Goal: Information Seeking & Learning: Learn about a topic

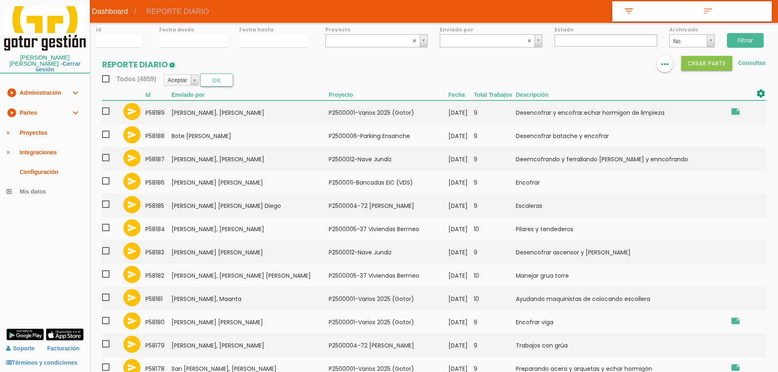
select select
click at [16, 106] on icon "play_circle_filled" at bounding box center [12, 113] width 10 height 20
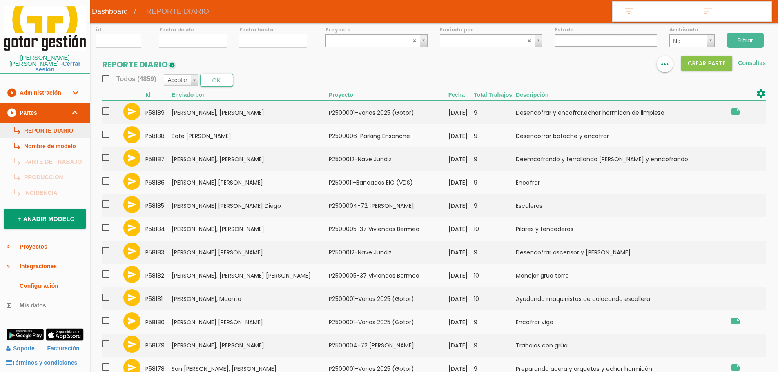
click at [35, 123] on link "subdirectory_arrow_right REPORTE DIARIO" at bounding box center [45, 131] width 90 height 16
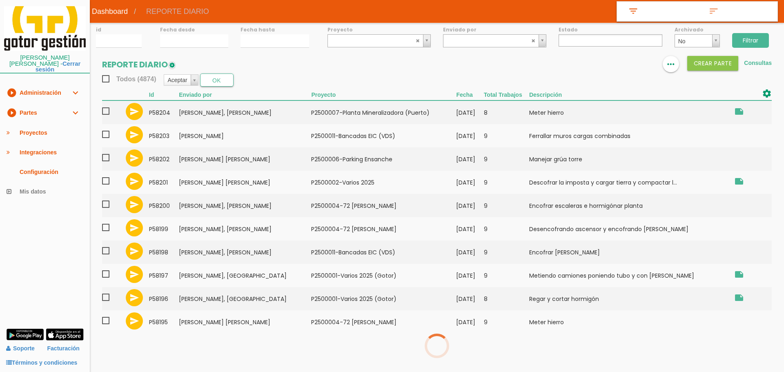
select select
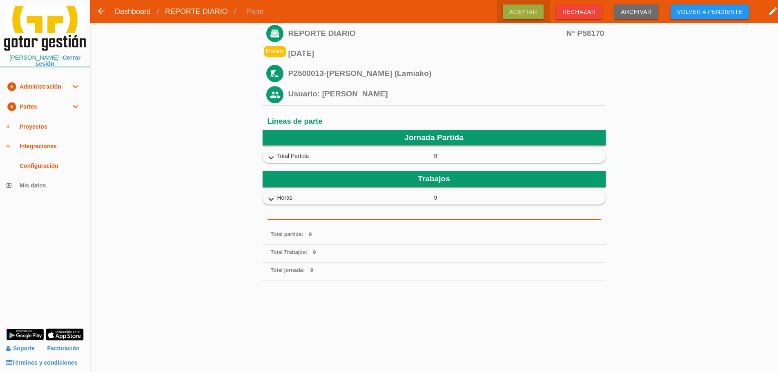
click at [526, 9] on span "Aceptar" at bounding box center [523, 11] width 41 height 15
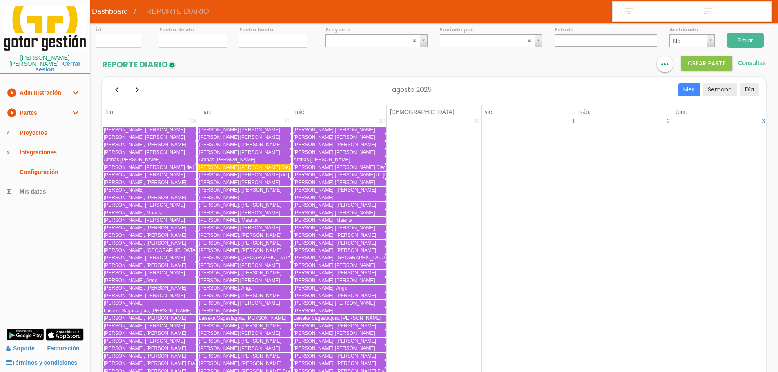
select select
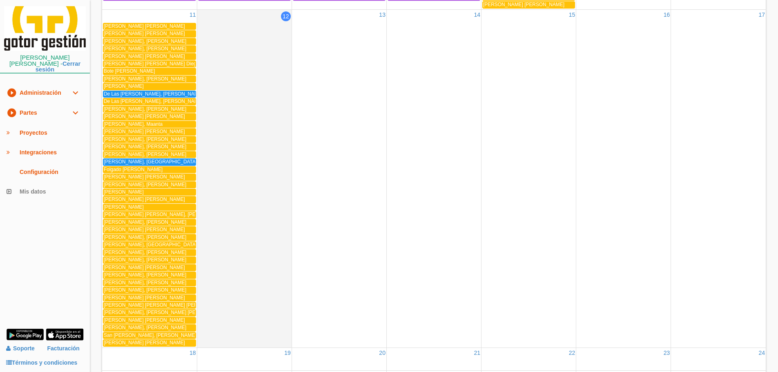
scroll to position [939, 0]
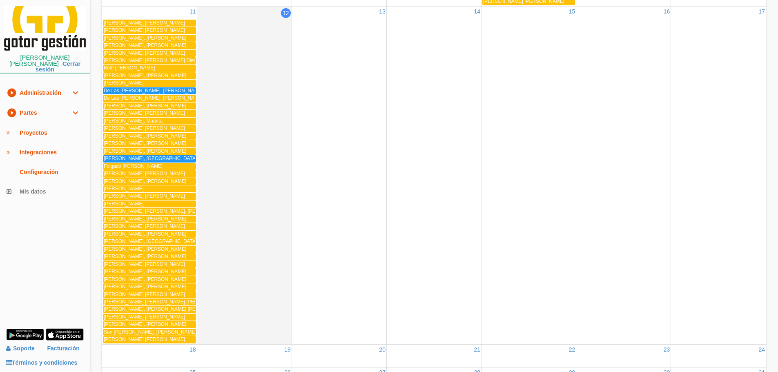
click at [144, 88] on span "De Las Heras Anton, Juan Benito" at bounding box center [153, 91] width 99 height 6
click at [146, 159] on span "Elorriaga Lecanda, Patxi" at bounding box center [150, 159] width 93 height 6
click at [51, 107] on link "play_circle_filled Partes expand_more" at bounding box center [45, 113] width 90 height 20
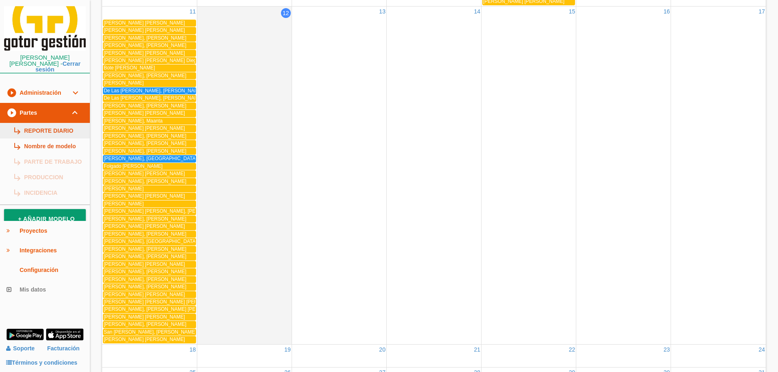
click at [56, 123] on link "subdirectory_arrow_right REPORTE DIARIO" at bounding box center [45, 131] width 90 height 16
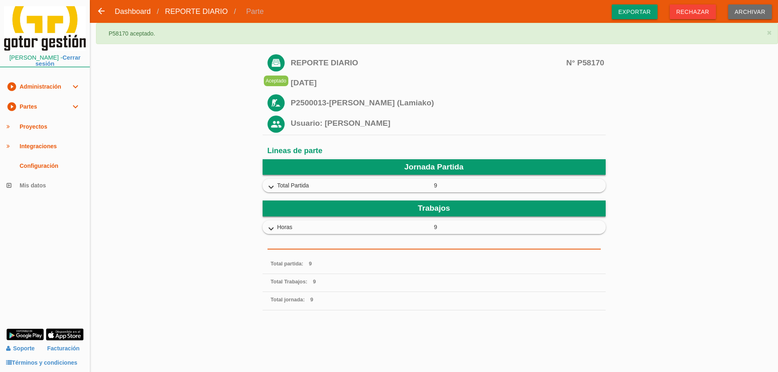
drag, startPoint x: 642, startPoint y: 10, endPoint x: 493, endPoint y: 9, distance: 149.1
click at [642, 9] on span "Exportar" at bounding box center [635, 11] width 46 height 15
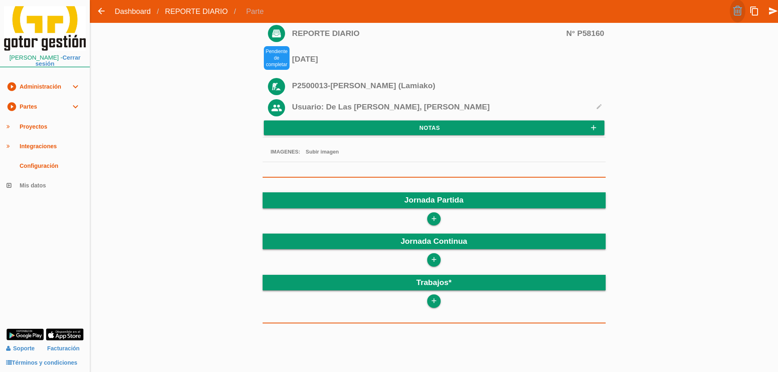
click at [739, 13] on link at bounding box center [738, 11] width 16 height 23
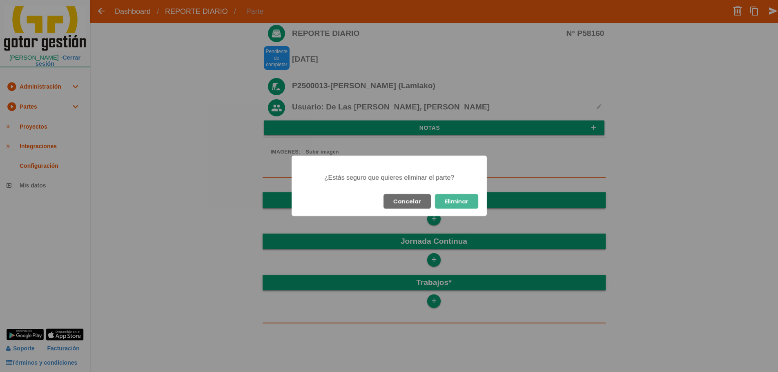
click at [450, 195] on button "Eliminar" at bounding box center [456, 201] width 43 height 15
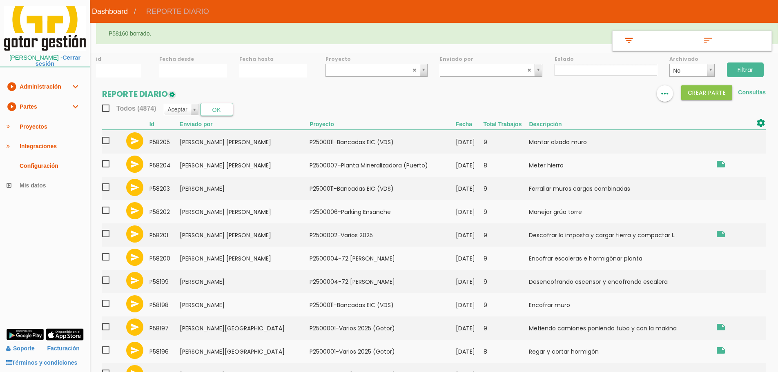
select select
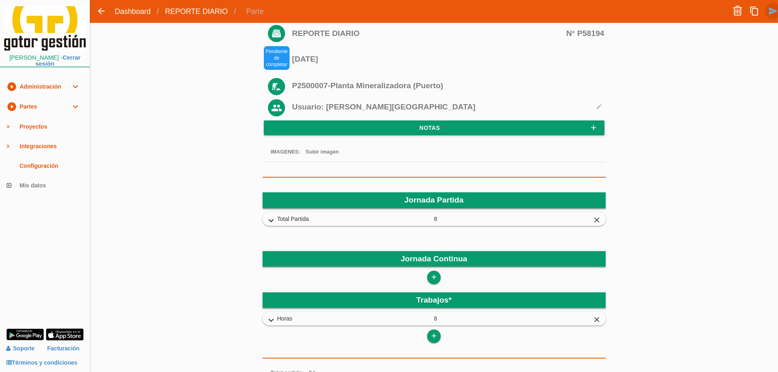
click at [774, 11] on icon "send" at bounding box center [773, 11] width 10 height 16
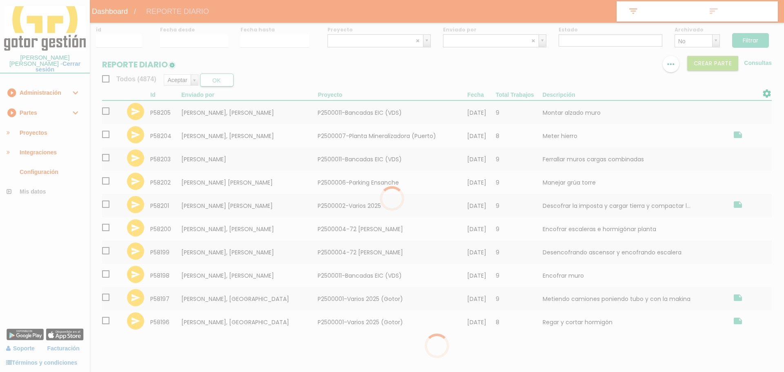
select select
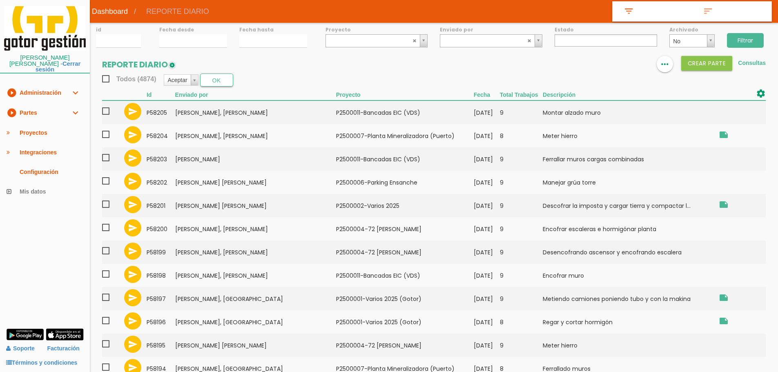
click at [622, 64] on link at bounding box center [616, 64] width 16 height 16
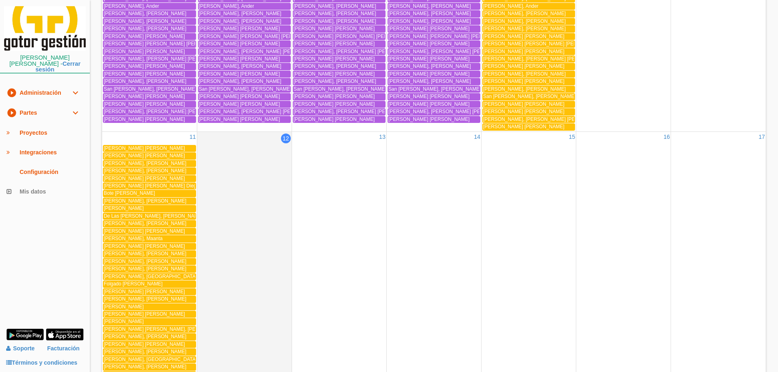
scroll to position [735, 0]
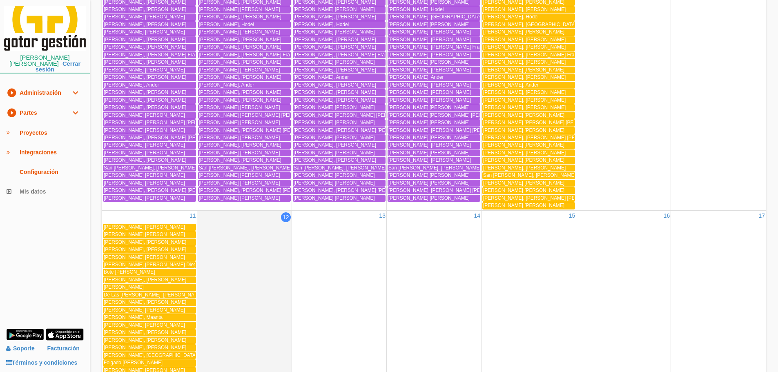
click at [504, 129] on span "Rivero Perez, Gonzalo" at bounding box center [523, 130] width 81 height 6
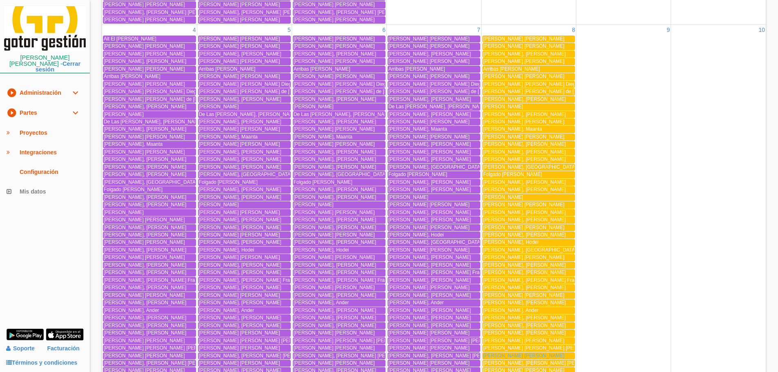
scroll to position [490, 0]
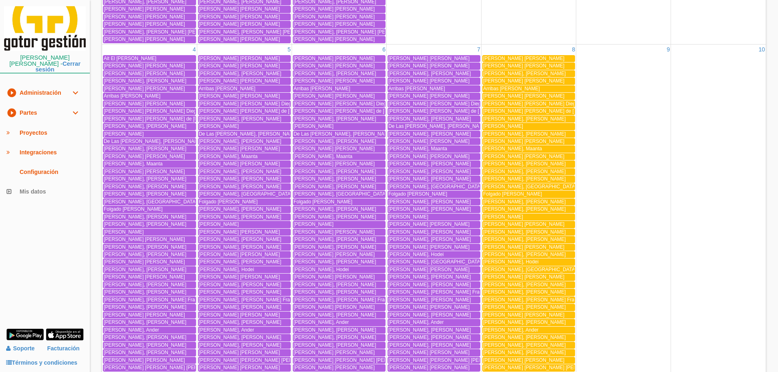
click at [493, 154] on span "Diez Samaniego, Borja" at bounding box center [523, 157] width 81 height 6
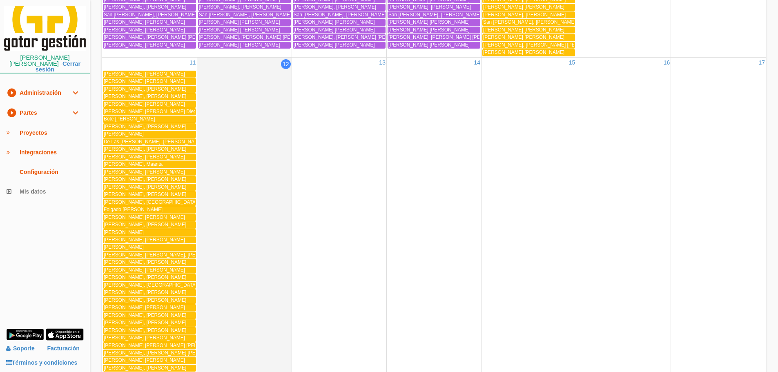
scroll to position [939, 0]
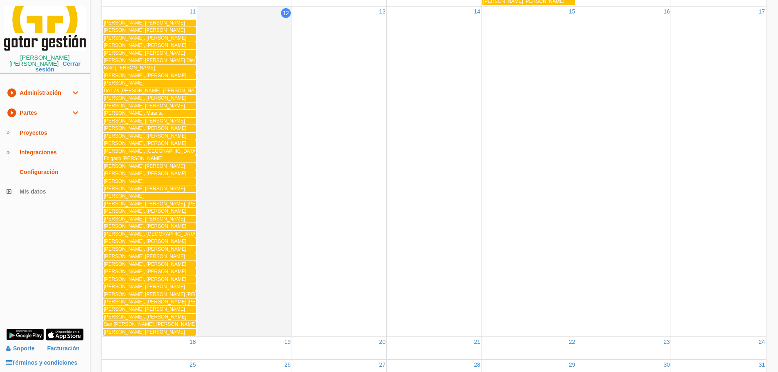
click at [138, 278] on span "Prado Marcos, Raul" at bounding box center [145, 280] width 83 height 6
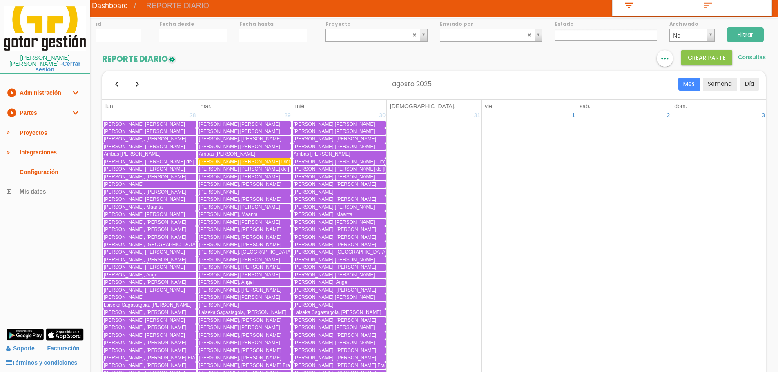
scroll to position [0, 0]
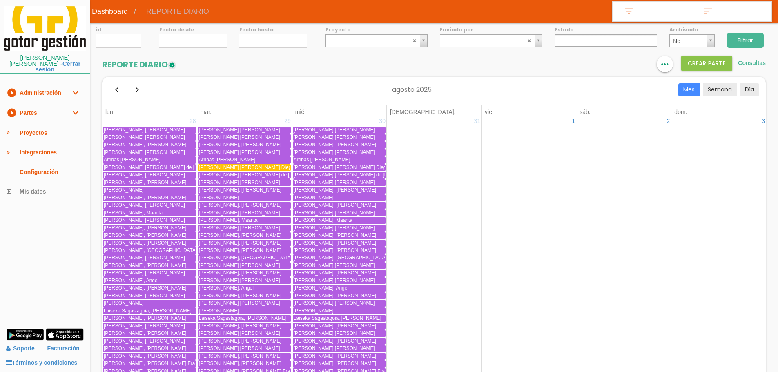
click at [198, 33] on label "Fecha desde" at bounding box center [193, 29] width 68 height 7
click at [201, 36] on input "12/08/2025" at bounding box center [193, 40] width 68 height 13
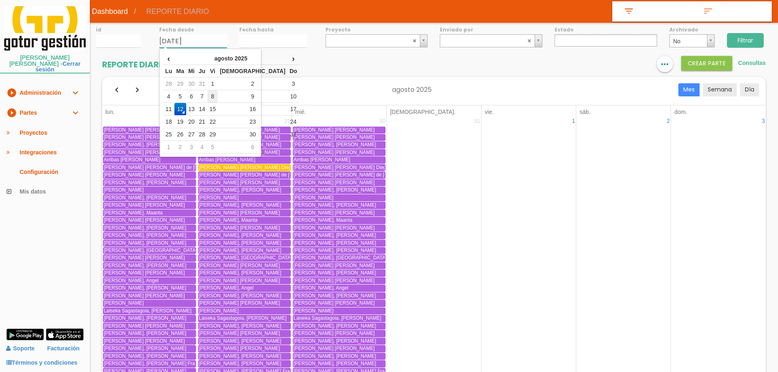
click at [218, 95] on td "8" at bounding box center [212, 96] width 11 height 13
type input "08/08/2025"
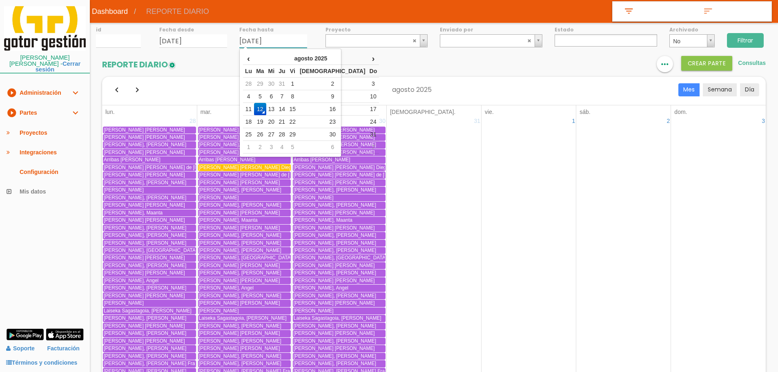
click at [252, 35] on input "12/08/2025" at bounding box center [273, 40] width 68 height 13
click at [298, 96] on td "8" at bounding box center [293, 96] width 11 height 13
type input "[DATE]"
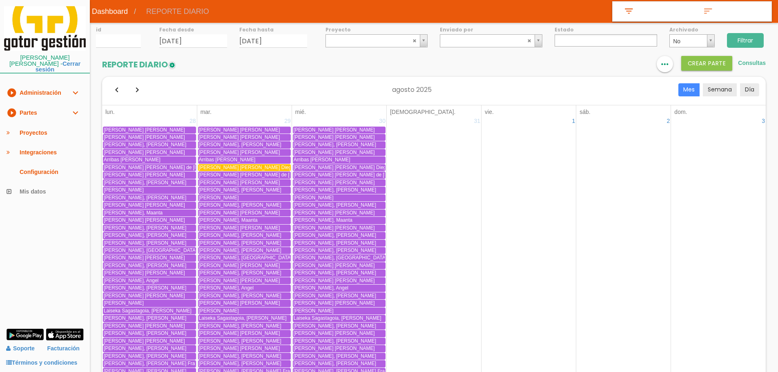
click at [746, 42] on input "Filtrar" at bounding box center [745, 40] width 37 height 15
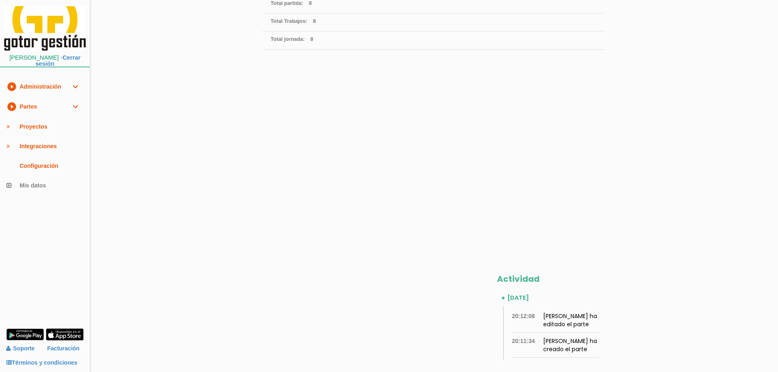
scroll to position [248, 0]
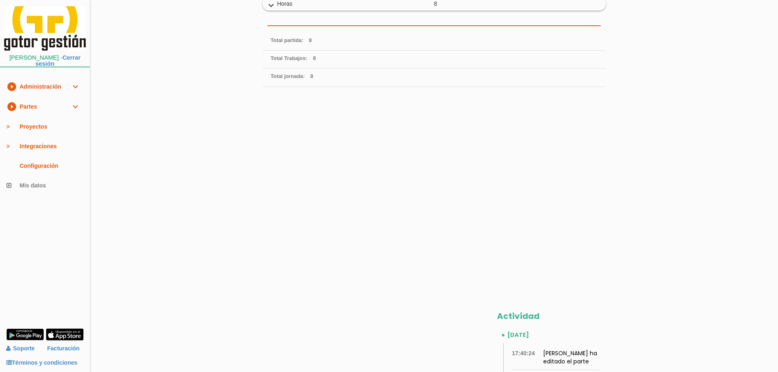
scroll to position [248, 0]
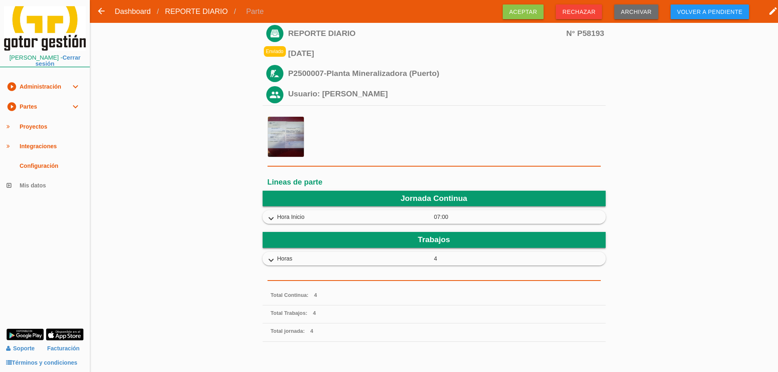
click at [270, 214] on icon "expand_more" at bounding box center [271, 219] width 13 height 11
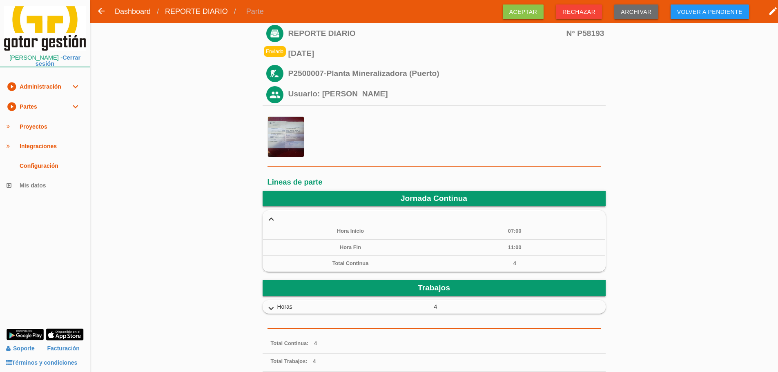
click at [270, 214] on icon "expand_more" at bounding box center [271, 219] width 13 height 11
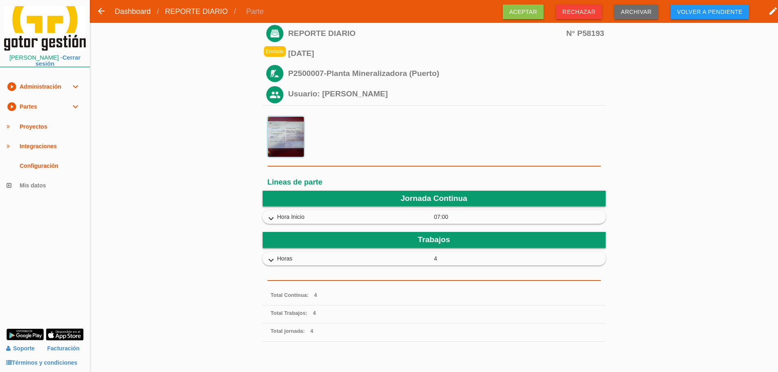
click at [276, 132] on img at bounding box center [286, 136] width 37 height 41
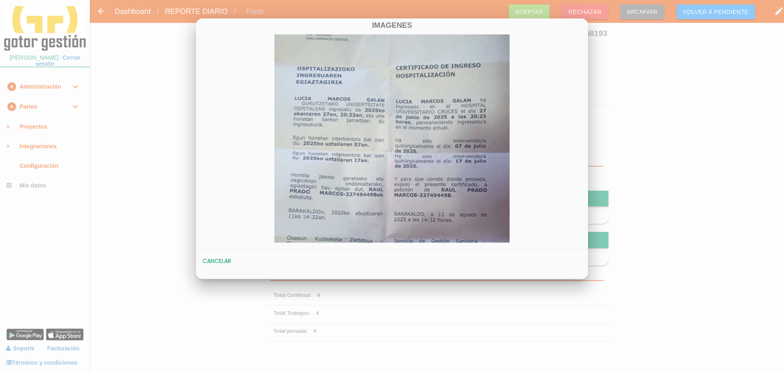
scroll to position [123, 0]
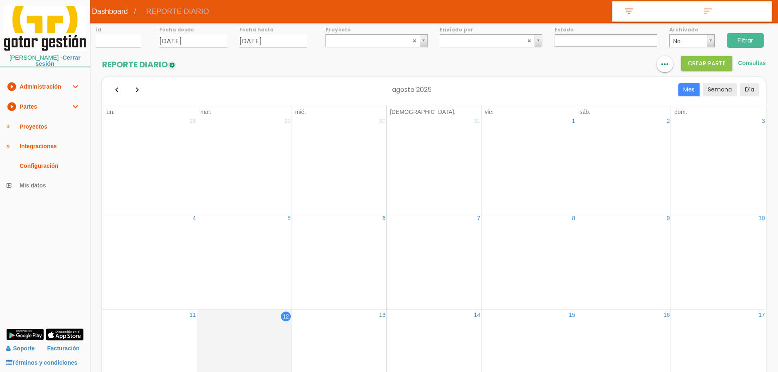
select select
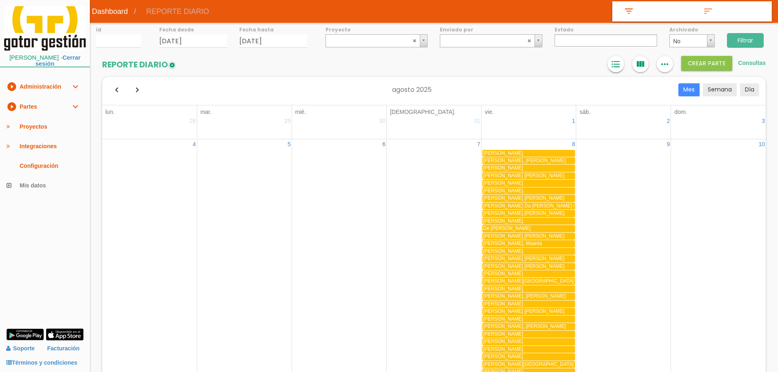
drag, startPoint x: 605, startPoint y: 64, endPoint x: 619, endPoint y: 63, distance: 13.9
click at [611, 64] on section "REPORTE DIARIO format_list_bulleted view_column more_horiz Crear PARTE Consulta…" at bounding box center [434, 340] width 688 height 569
click at [619, 63] on icon "format_list_bulleted" at bounding box center [616, 64] width 11 height 16
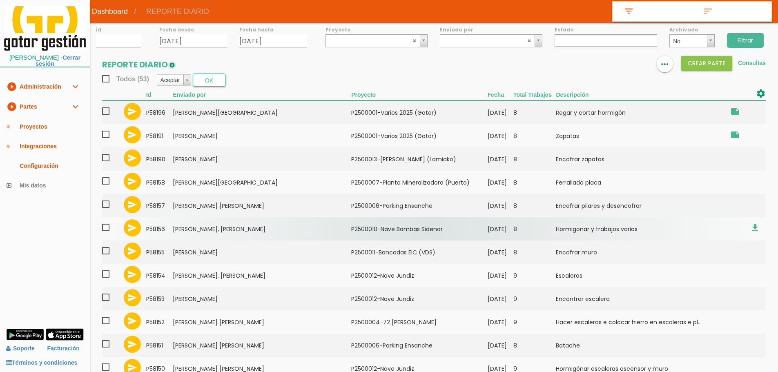
click at [228, 221] on td "Salcedo Rayo, Miguel Angel" at bounding box center [262, 228] width 178 height 23
click at [221, 236] on td "Salcedo Rayo, Miguel Angel" at bounding box center [262, 228] width 178 height 23
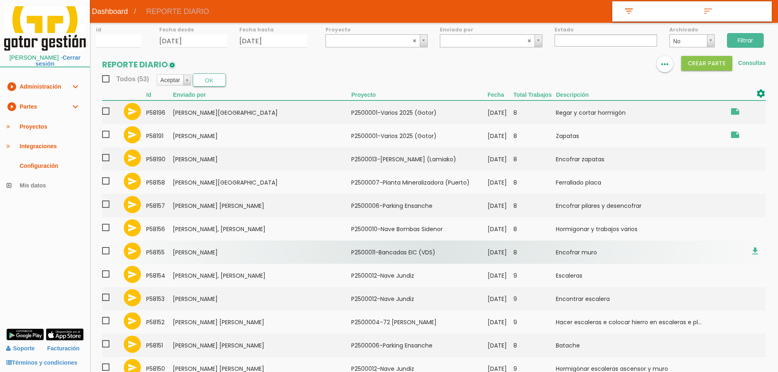
click at [214, 250] on td "Hernandez Rey, Alejandro" at bounding box center [262, 252] width 178 height 23
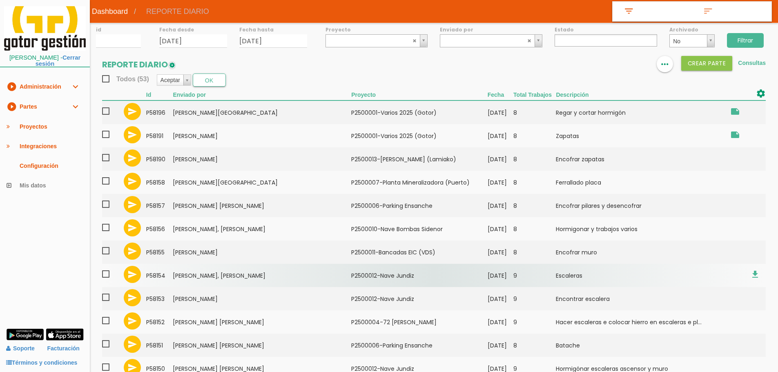
click at [246, 272] on td "Negrete Rodriguez, Juan Gregorio" at bounding box center [262, 275] width 178 height 23
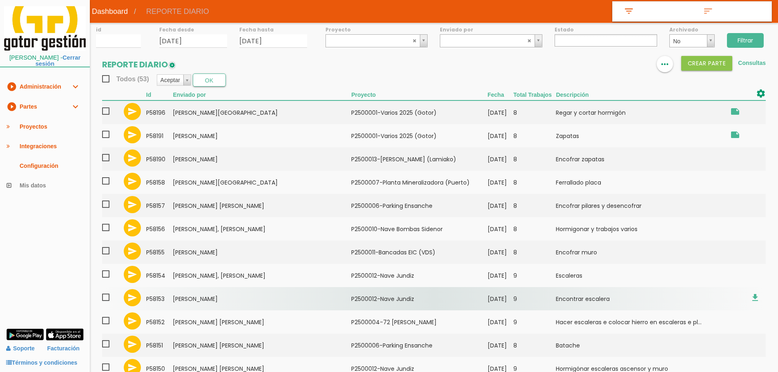
click at [232, 294] on td "Martin Sanchez, Lorenzo" at bounding box center [262, 298] width 178 height 23
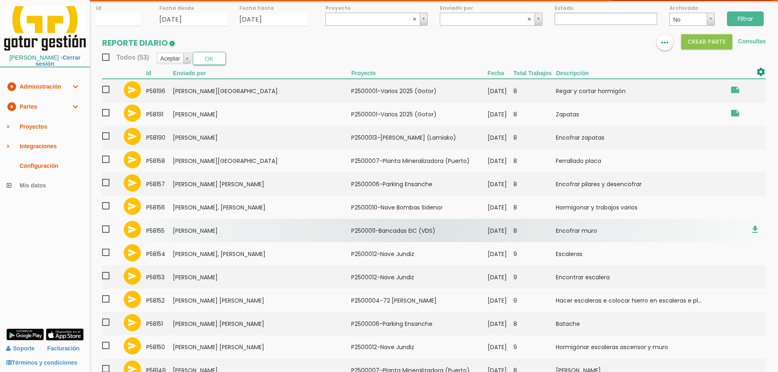
scroll to position [41, 0]
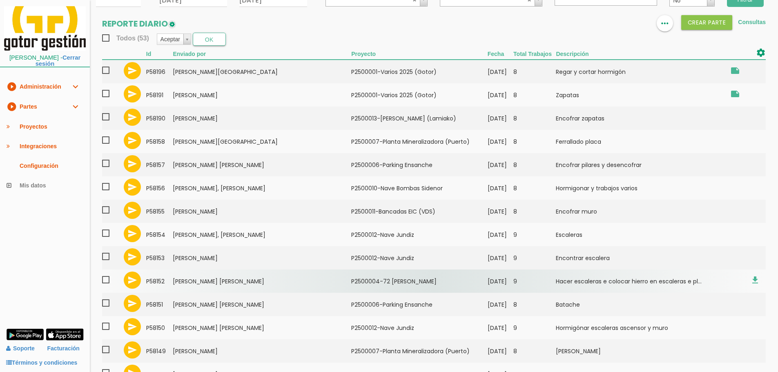
click at [223, 280] on td "Domingues Pereira, Paulo Alexandre" at bounding box center [262, 281] width 178 height 23
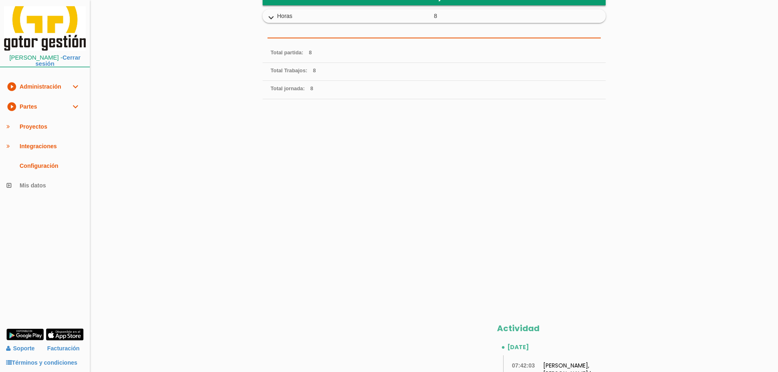
scroll to position [43, 0]
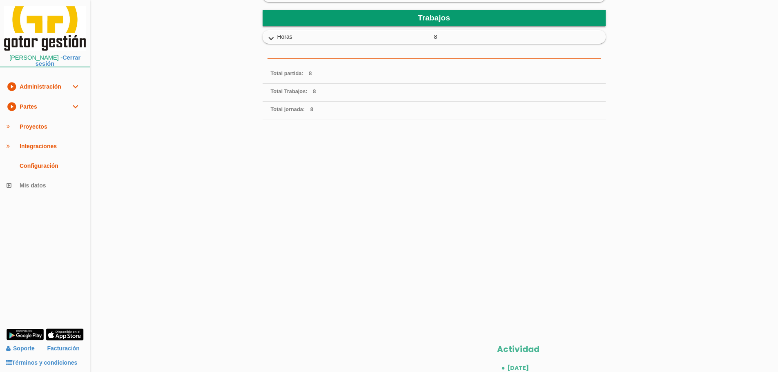
scroll to position [163, 0]
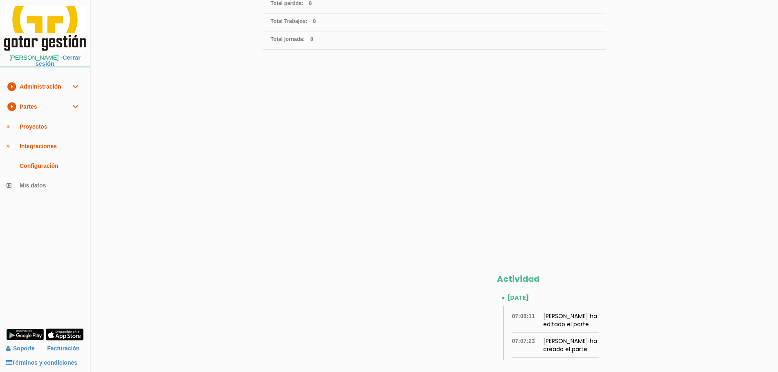
scroll to position [248, 0]
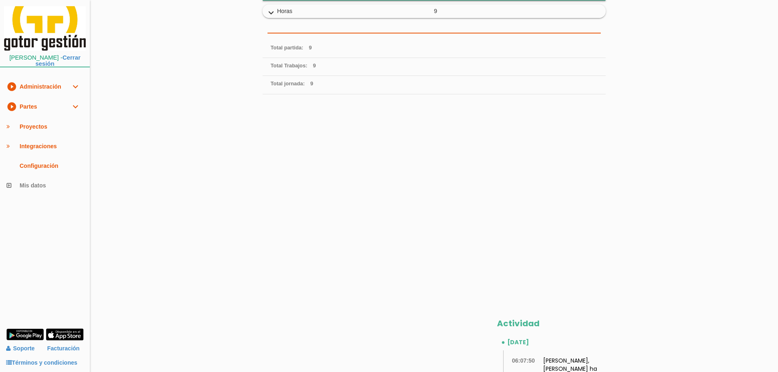
scroll to position [248, 0]
